Goal: Find contact information: Find contact information

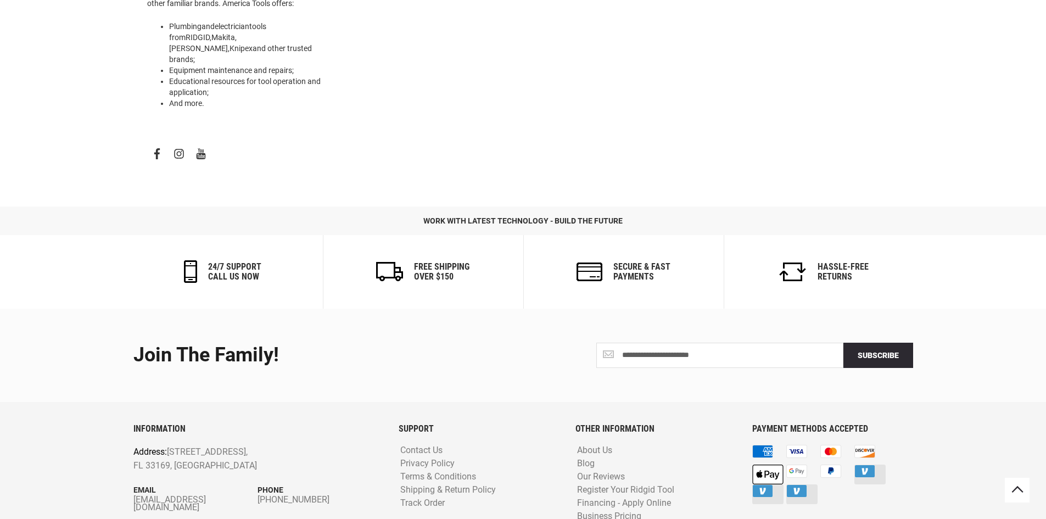
scroll to position [522, 0]
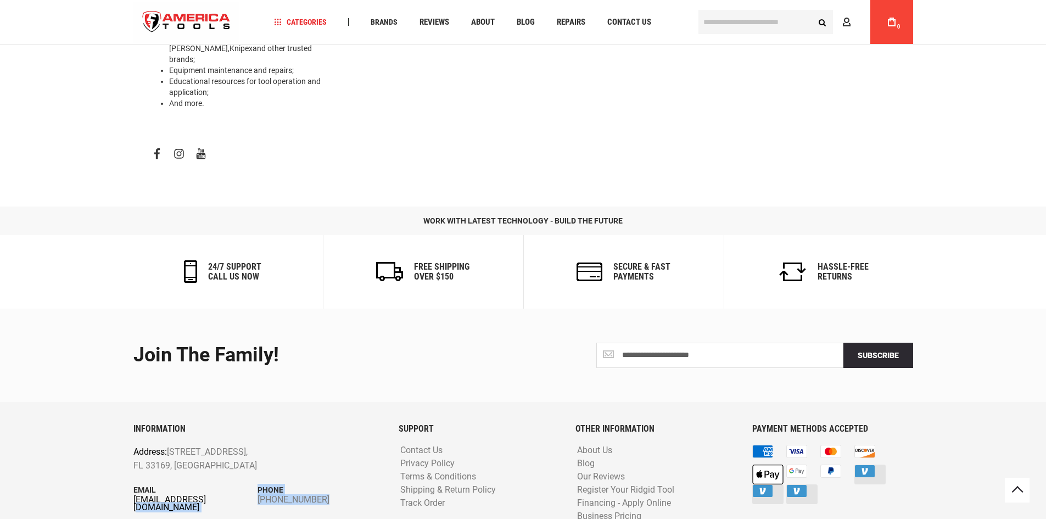
drag, startPoint x: 125, startPoint y: 460, endPoint x: 204, endPoint y: 450, distance: 80.3
click at [204, 450] on div "INFORMATION Address: [STREET_ADDRESS] Email [EMAIL_ADDRESS][DOMAIN_NAME] Phone …" at bounding box center [257, 482] width 265 height 117
click at [111, 462] on footer "**********" at bounding box center [523, 436] width 1046 height 255
drag, startPoint x: 125, startPoint y: 457, endPoint x: 214, endPoint y: 453, distance: 89.6
click at [214, 453] on div "INFORMATION Address: [STREET_ADDRESS] Email [EMAIL_ADDRESS][DOMAIN_NAME] Phone …" at bounding box center [257, 482] width 265 height 117
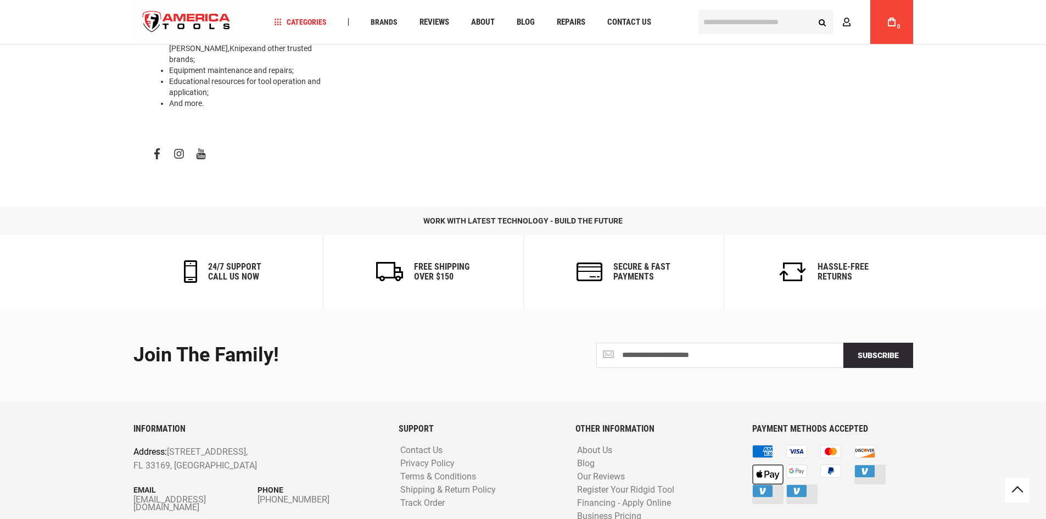
click at [82, 450] on footer "**********" at bounding box center [523, 436] width 1046 height 255
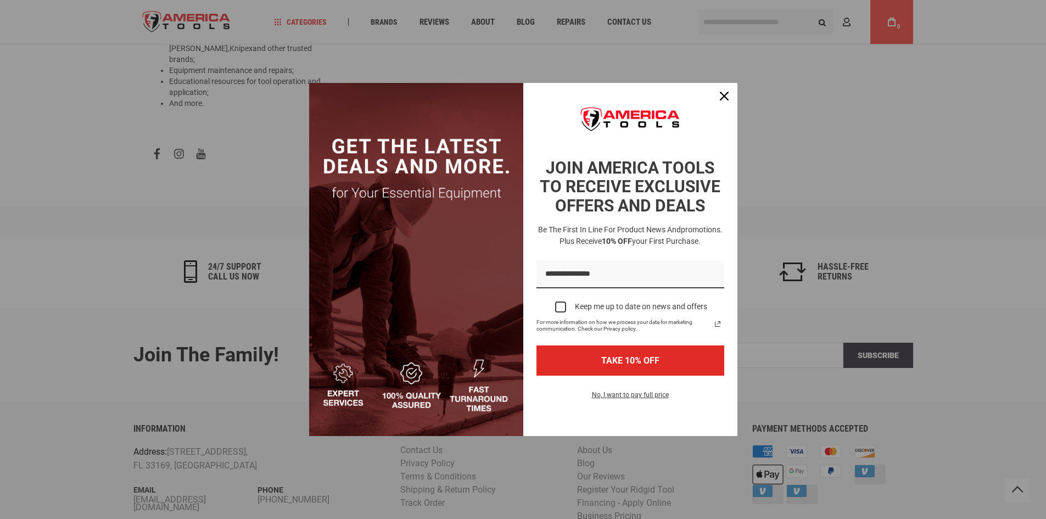
click at [34, 482] on div "Marketing offer form" at bounding box center [523, 259] width 1046 height 519
click at [718, 90] on div "Close" at bounding box center [725, 96] width 18 height 18
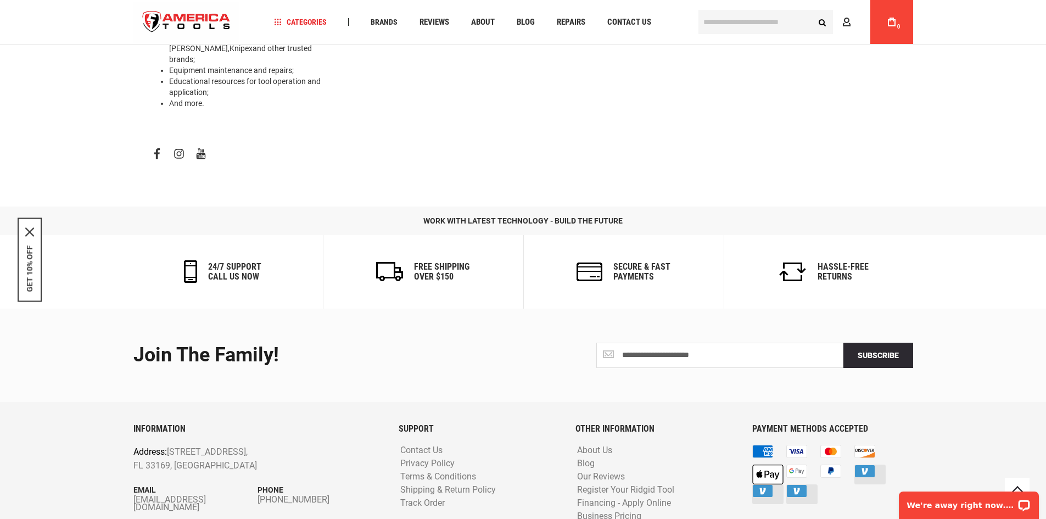
scroll to position [0, 0]
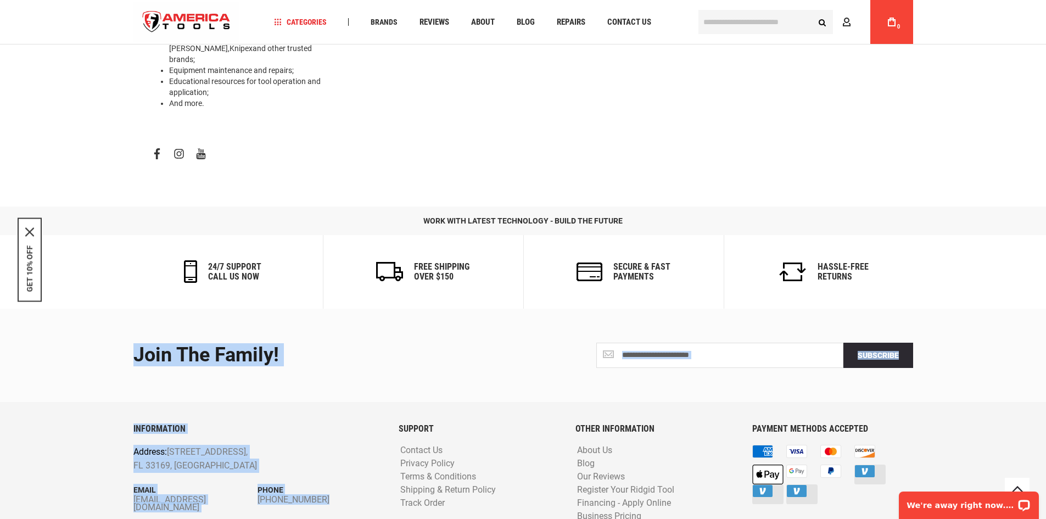
drag, startPoint x: 114, startPoint y: 459, endPoint x: 249, endPoint y: 471, distance: 135.7
click at [249, 471] on footer "**********" at bounding box center [523, 436] width 1046 height 255
drag, startPoint x: 249, startPoint y: 471, endPoint x: 243, endPoint y: 470, distance: 6.1
click at [249, 471] on div "INFORMATION Address: [STREET_ADDRESS] Email [EMAIL_ADDRESS][DOMAIN_NAME] Phone …" at bounding box center [257, 482] width 265 height 117
drag, startPoint x: 128, startPoint y: 455, endPoint x: 112, endPoint y: 452, distance: 16.2
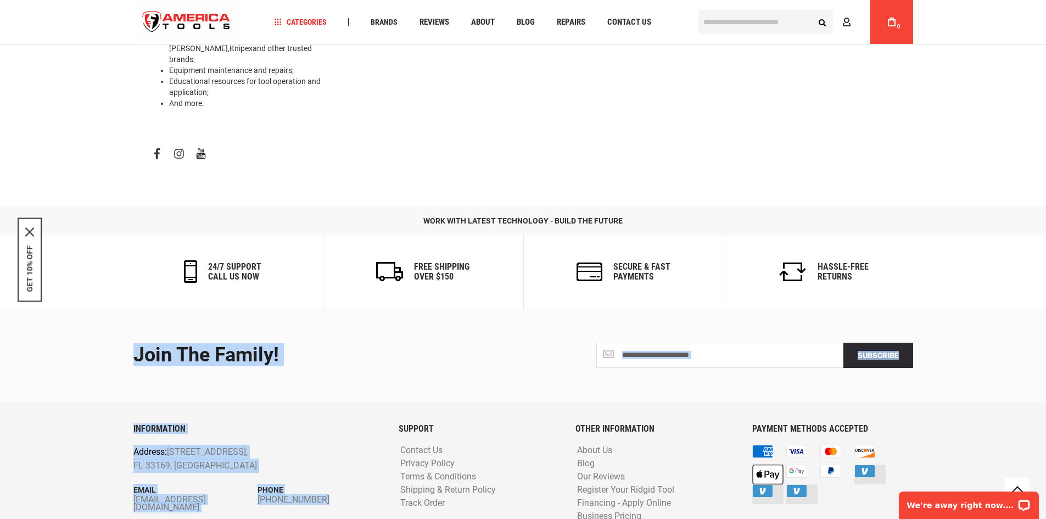
click at [112, 452] on footer "**********" at bounding box center [523, 436] width 1046 height 255
drag, startPoint x: 261, startPoint y: 475, endPoint x: 242, endPoint y: 467, distance: 20.0
click at [260, 475] on div "INFORMATION Address: [STREET_ADDRESS] Email [EMAIL_ADDRESS][DOMAIN_NAME] Phone …" at bounding box center [257, 482] width 265 height 117
click at [242, 462] on div "INFORMATION Address: [STREET_ADDRESS] Email [EMAIL_ADDRESS][DOMAIN_NAME] Phone …" at bounding box center [257, 482] width 265 height 117
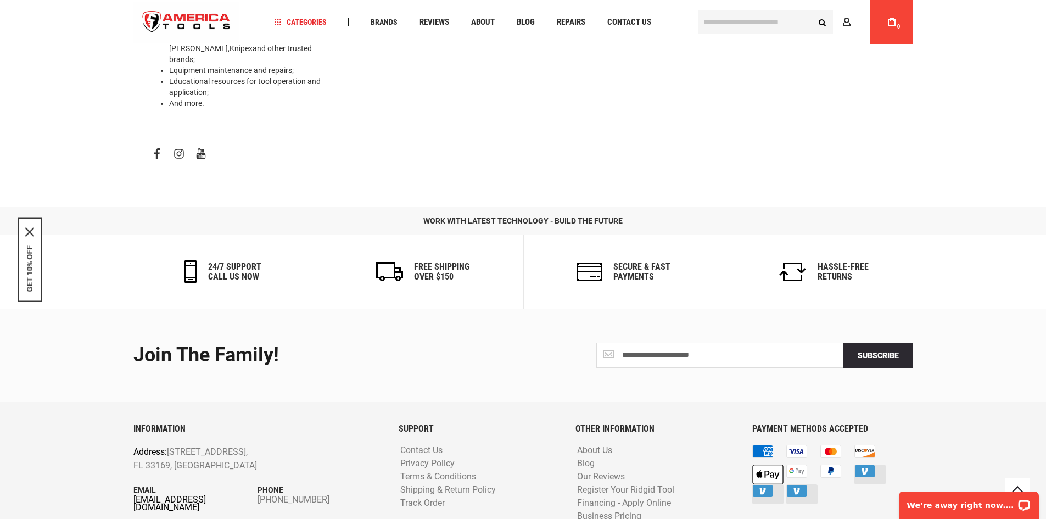
click at [241, 496] on link "[EMAIL_ADDRESS][DOMAIN_NAME]" at bounding box center [195, 503] width 125 height 15
drag, startPoint x: 250, startPoint y: 450, endPoint x: 228, endPoint y: 450, distance: 22.0
click at [228, 484] on div "Email [EMAIL_ADDRESS][DOMAIN_NAME]" at bounding box center [195, 497] width 125 height 27
copy div "[EMAIL_ADDRESS][DOMAIN_NAME]"
